Goal: Information Seeking & Learning: Find specific fact

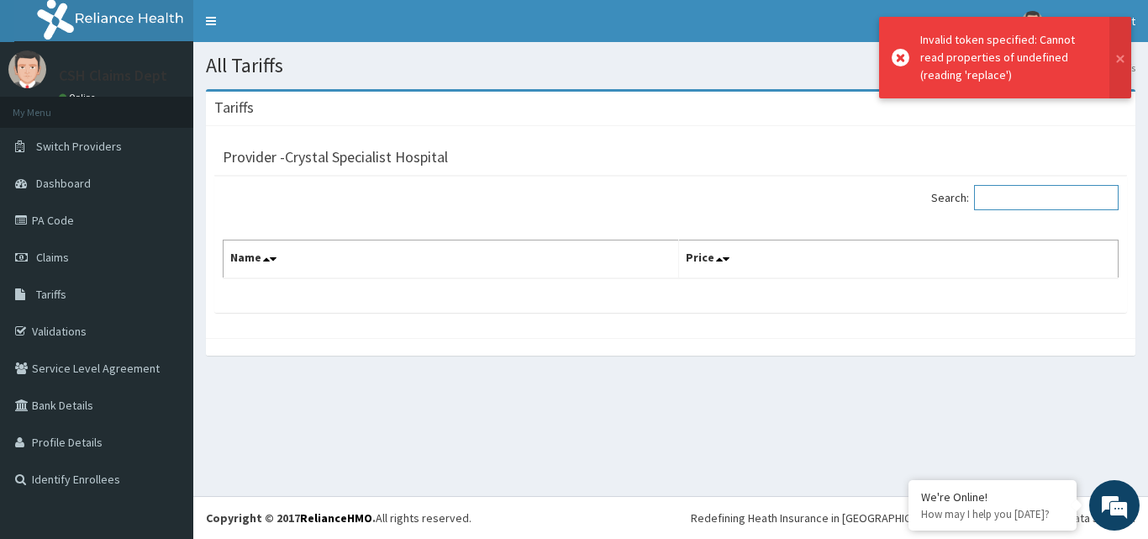
click at [1007, 187] on input "Search:" at bounding box center [1046, 197] width 145 height 25
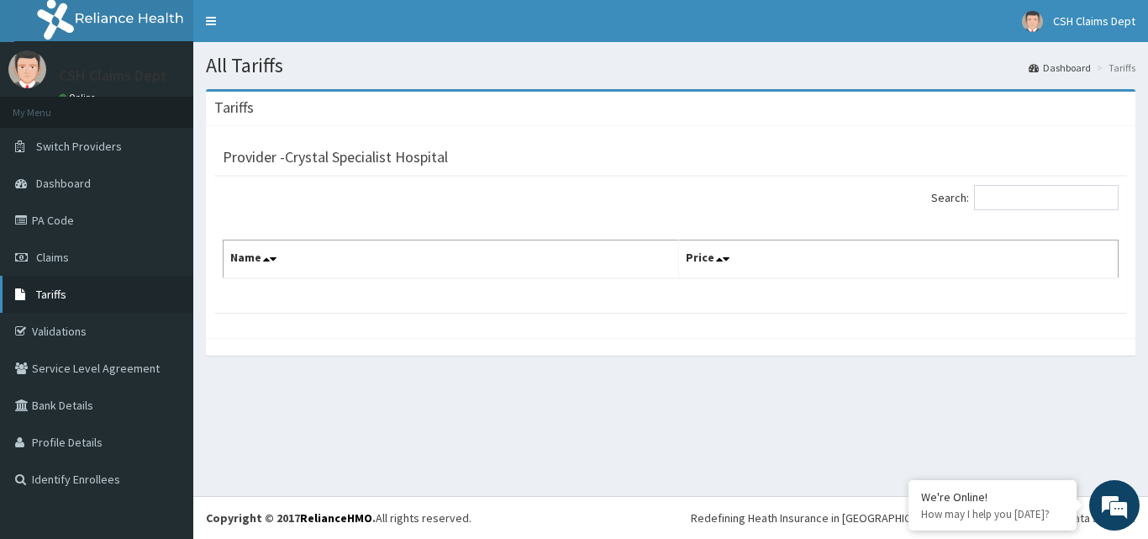
click at [99, 298] on link "Tariffs" at bounding box center [96, 294] width 193 height 37
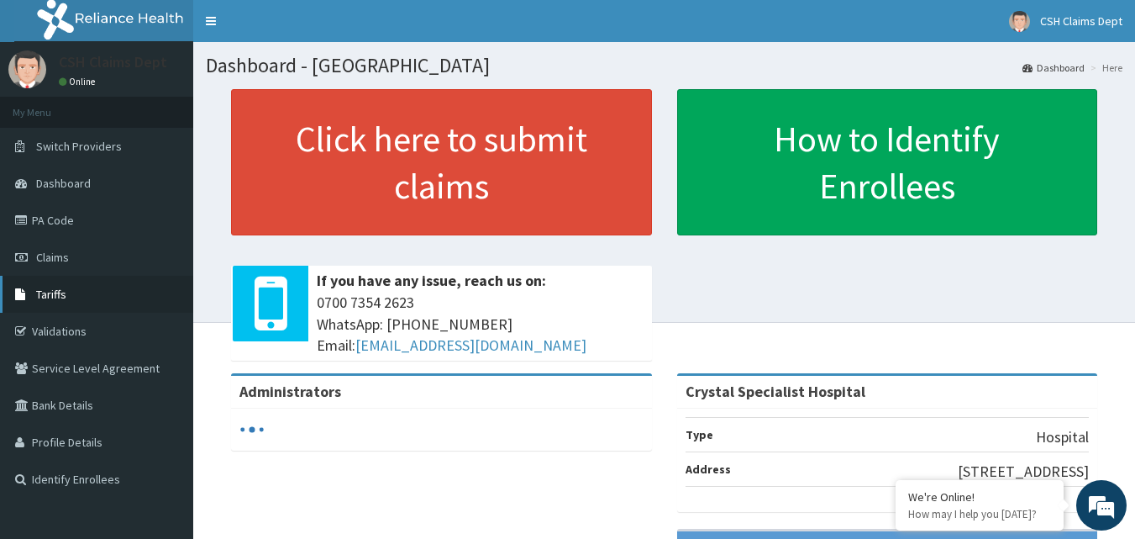
click at [51, 297] on span "Tariffs" at bounding box center [51, 294] width 30 height 15
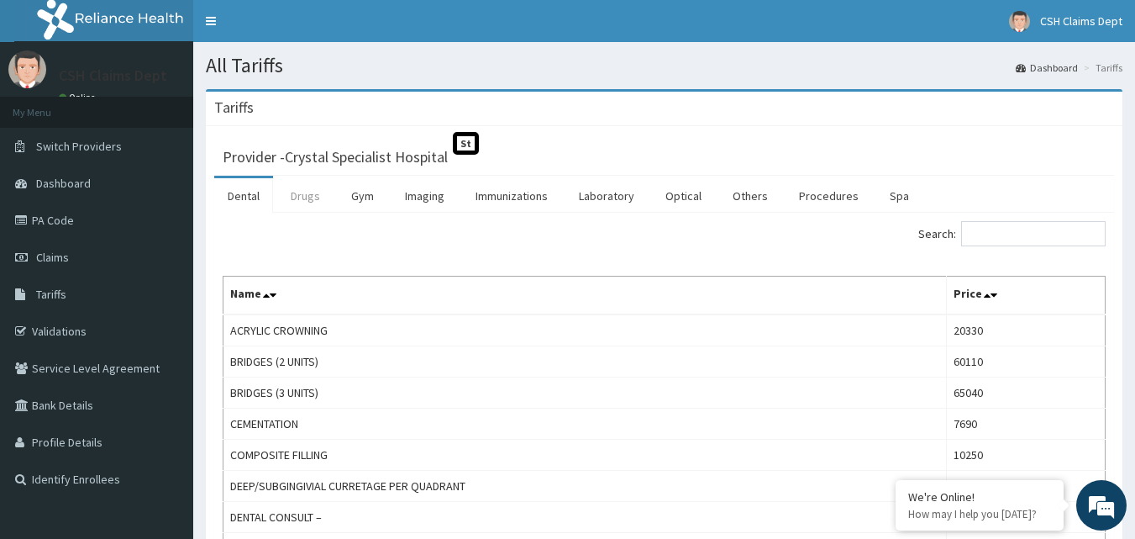
click at [319, 203] on link "Drugs" at bounding box center [305, 195] width 56 height 35
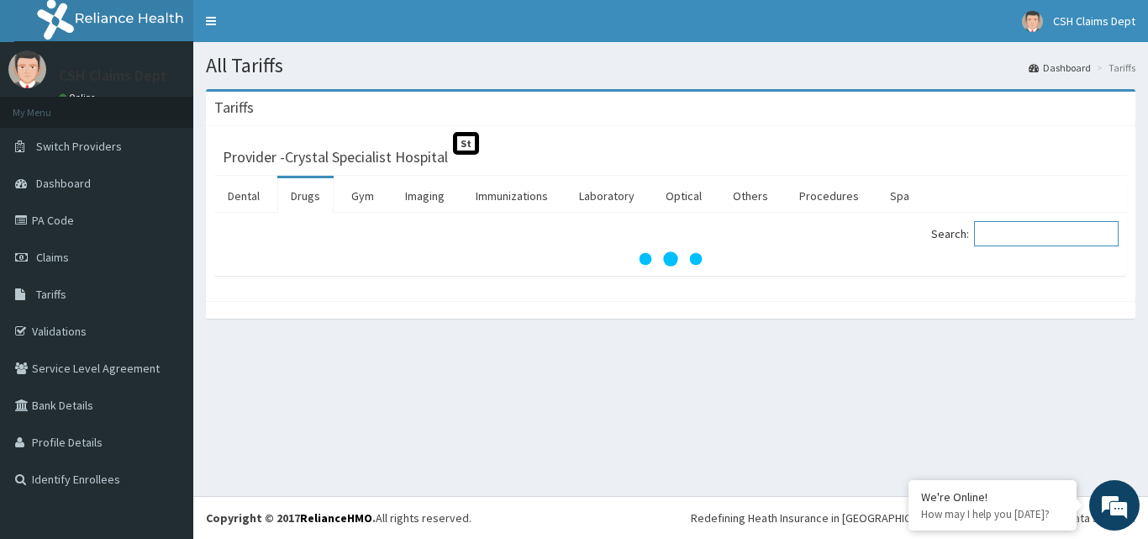
click at [1026, 234] on input "Search:" at bounding box center [1046, 233] width 145 height 25
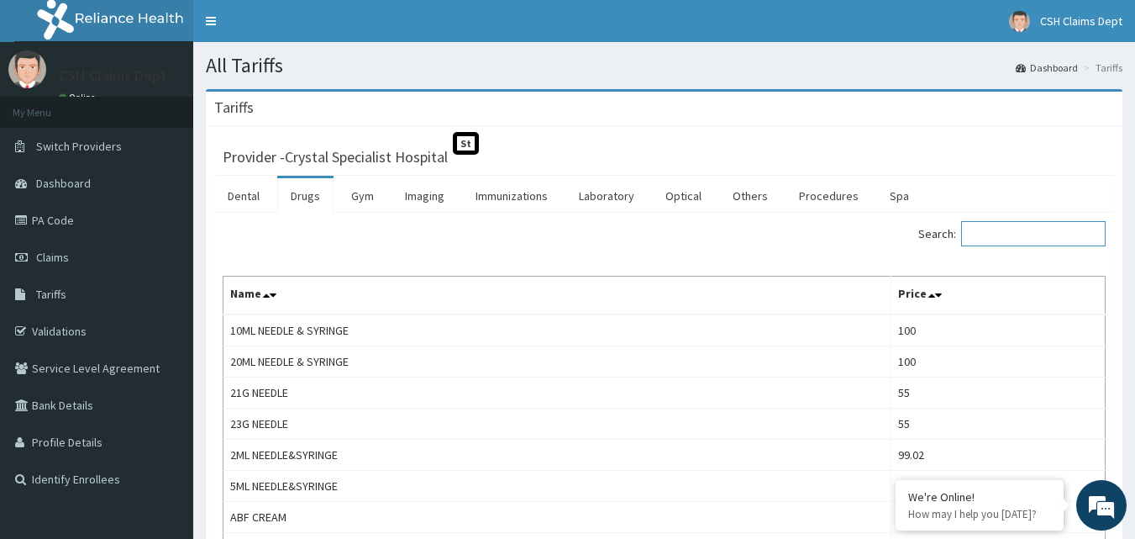
click at [1026, 234] on input "Search:" at bounding box center [1033, 233] width 145 height 25
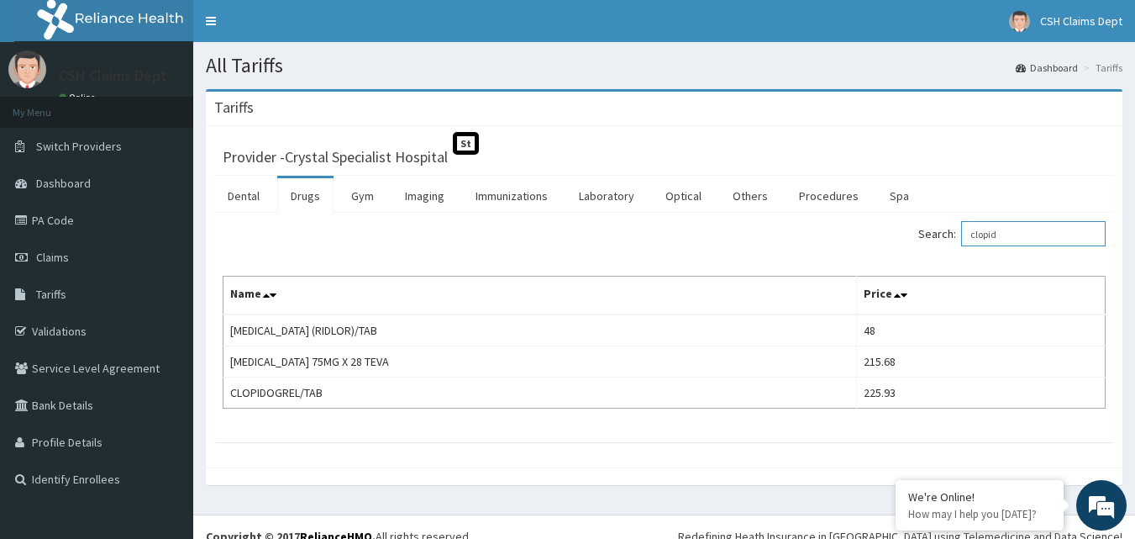
click at [1033, 237] on input "clopid" at bounding box center [1033, 233] width 145 height 25
type input "c"
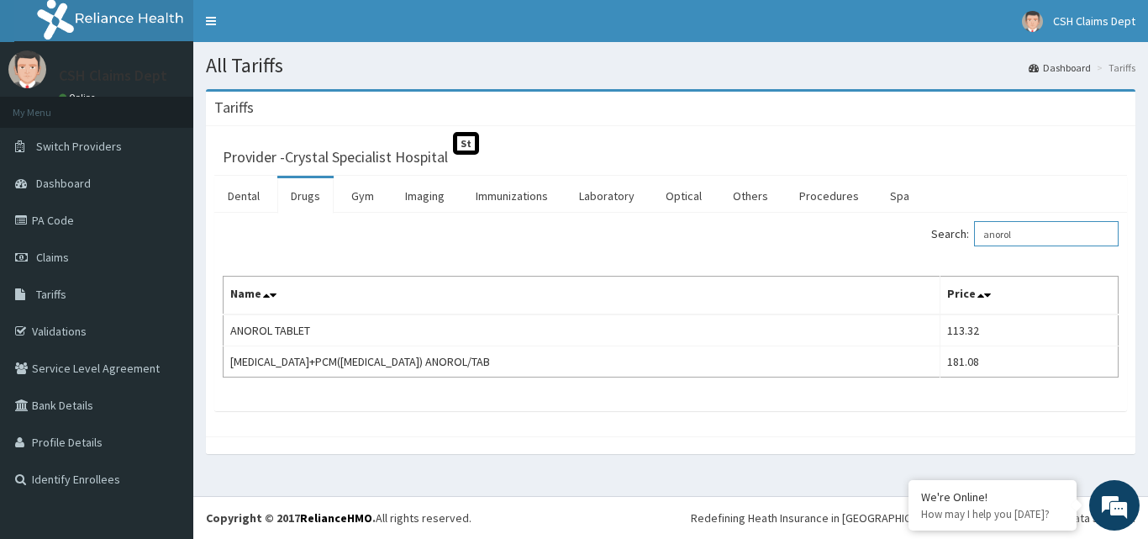
type input "anorol"
click at [835, 194] on link "Procedures" at bounding box center [829, 195] width 87 height 35
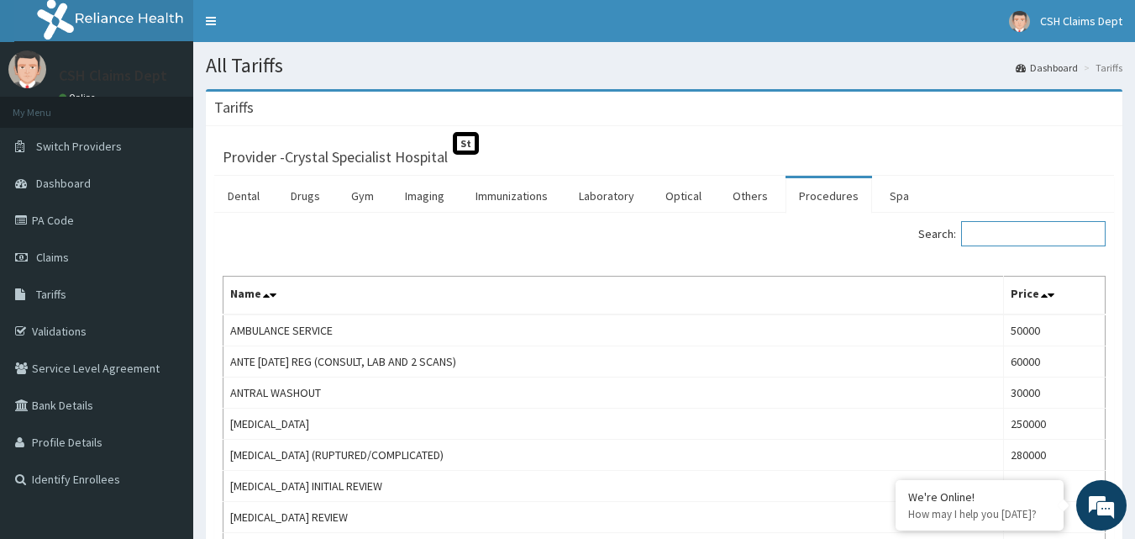
click at [999, 234] on input "Search:" at bounding box center [1033, 233] width 145 height 25
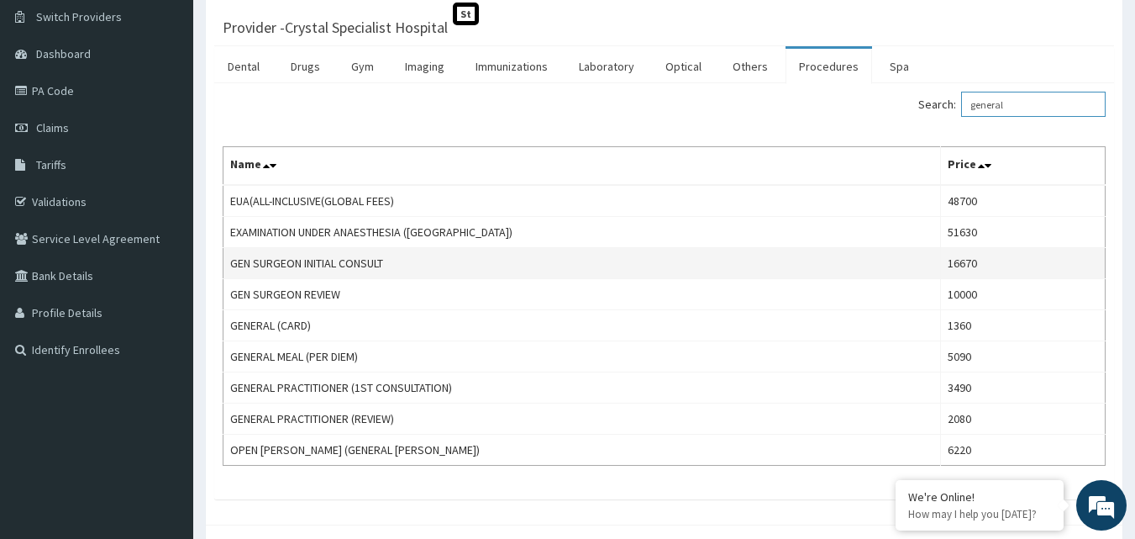
scroll to position [168, 0]
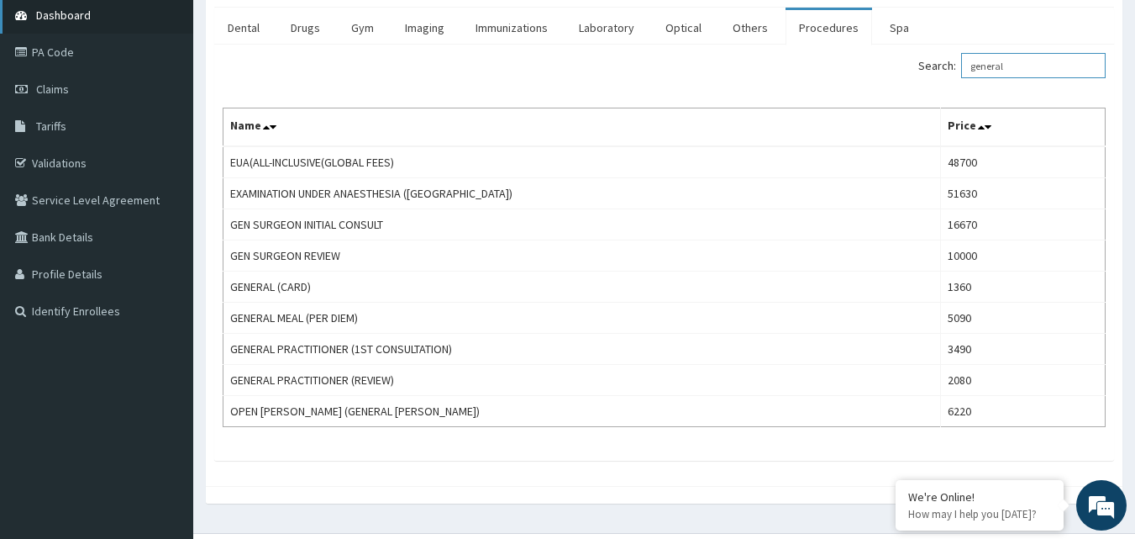
type input "general"
